Goal: Information Seeking & Learning: Find specific fact

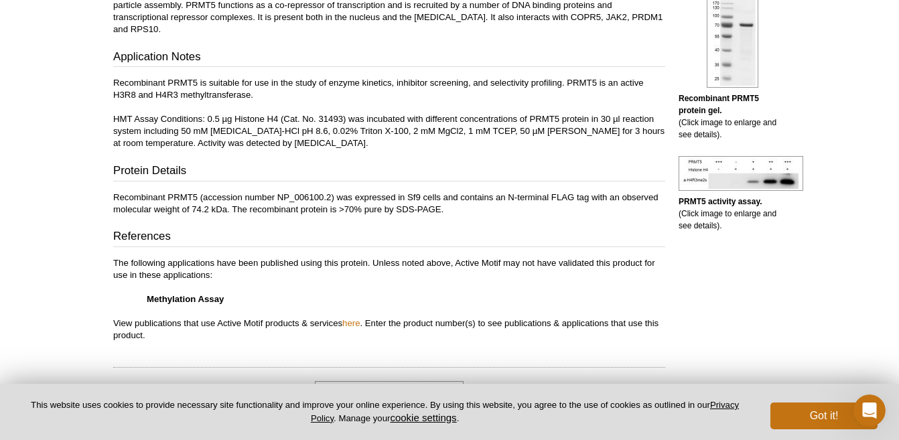
scroll to position [396, 0]
click at [778, 175] on img at bounding box center [741, 173] width 125 height 35
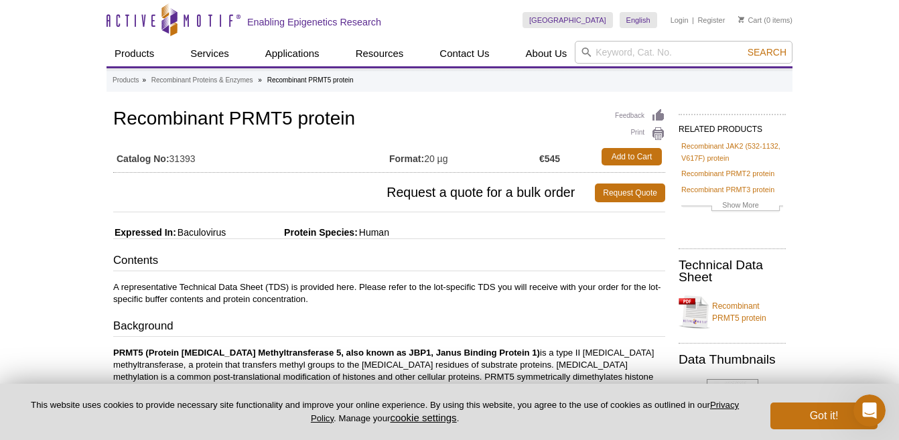
scroll to position [396, 0]
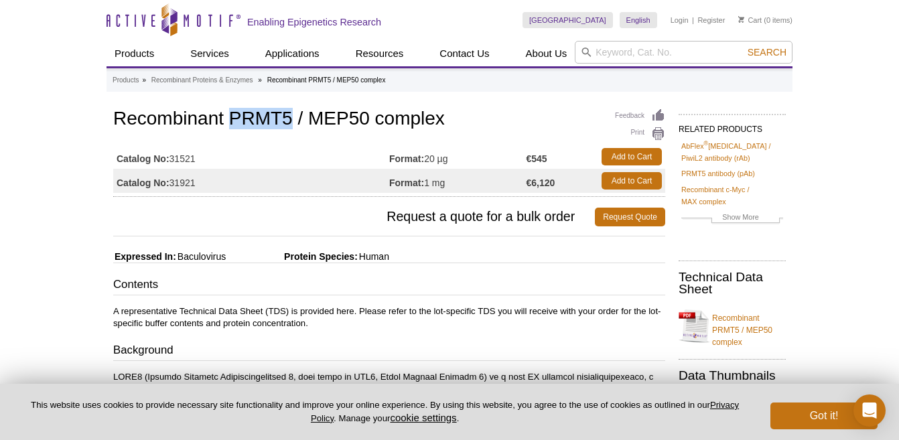
drag, startPoint x: 230, startPoint y: 119, endPoint x: 289, endPoint y: 117, distance: 59.6
click at [289, 117] on h1 "Recombinant PRMT5 / MEP50 complex" at bounding box center [389, 120] width 552 height 23
copy h1 "PRMT5"
click at [662, 36] on div "[GEOGRAPHIC_DATA] [GEOGRAPHIC_DATA] [GEOGRAPHIC_DATA] [GEOGRAPHIC_DATA] [GEOGRA…" at bounding box center [657, 20] width 270 height 41
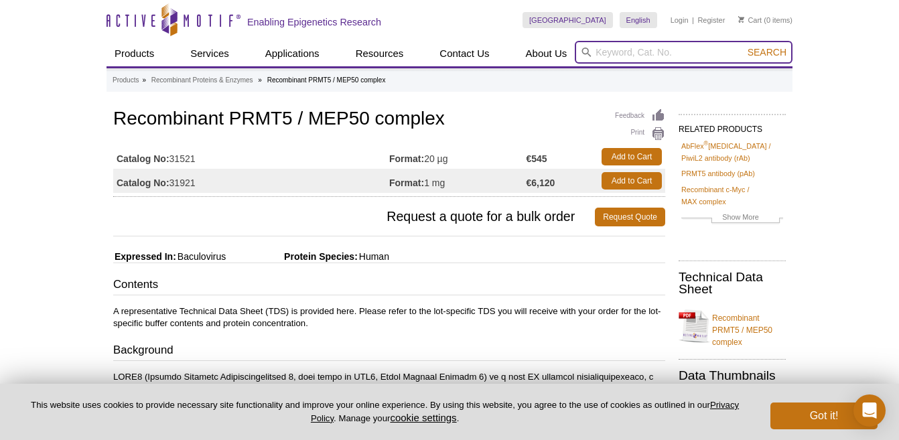
click at [650, 56] on input "search" at bounding box center [684, 52] width 218 height 23
paste input "PRMT5"
type input "PRMT5"
click at [768, 52] on button "Search" at bounding box center [767, 52] width 47 height 12
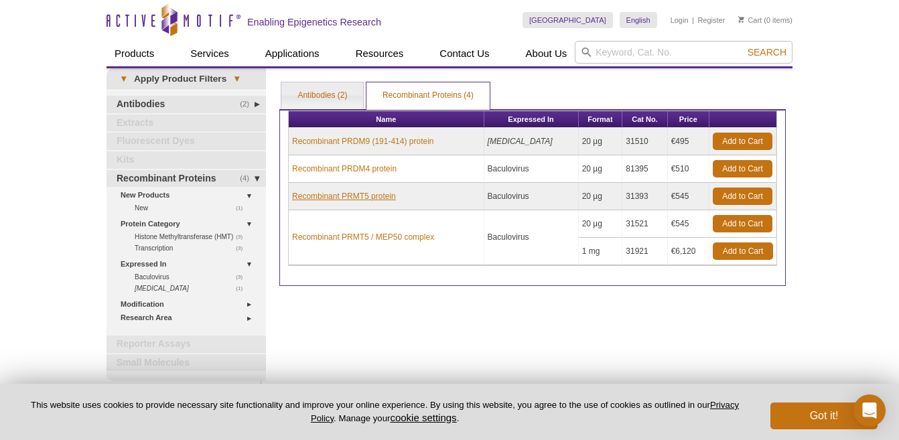
click at [359, 195] on link "Recombinant PRMT5 protein" at bounding box center [344, 196] width 104 height 12
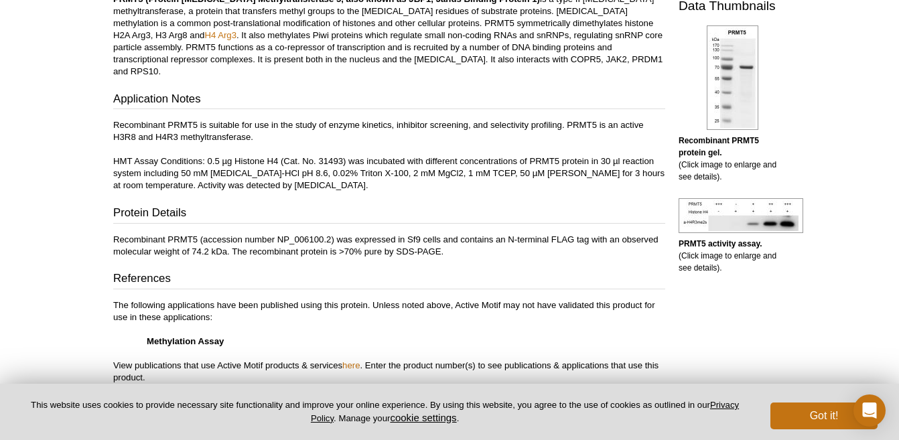
scroll to position [354, 0]
click at [445, 159] on p "Recombinant PRMT5 is suitable for use in the study of enzyme kinetics, inhibito…" at bounding box center [389, 155] width 552 height 72
copy p "TCEP"
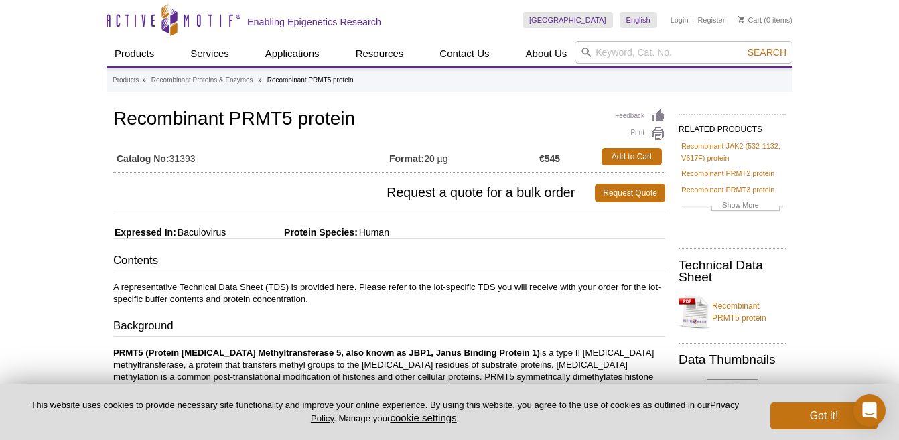
scroll to position [0, 0]
